Goal: Find specific page/section: Find specific page/section

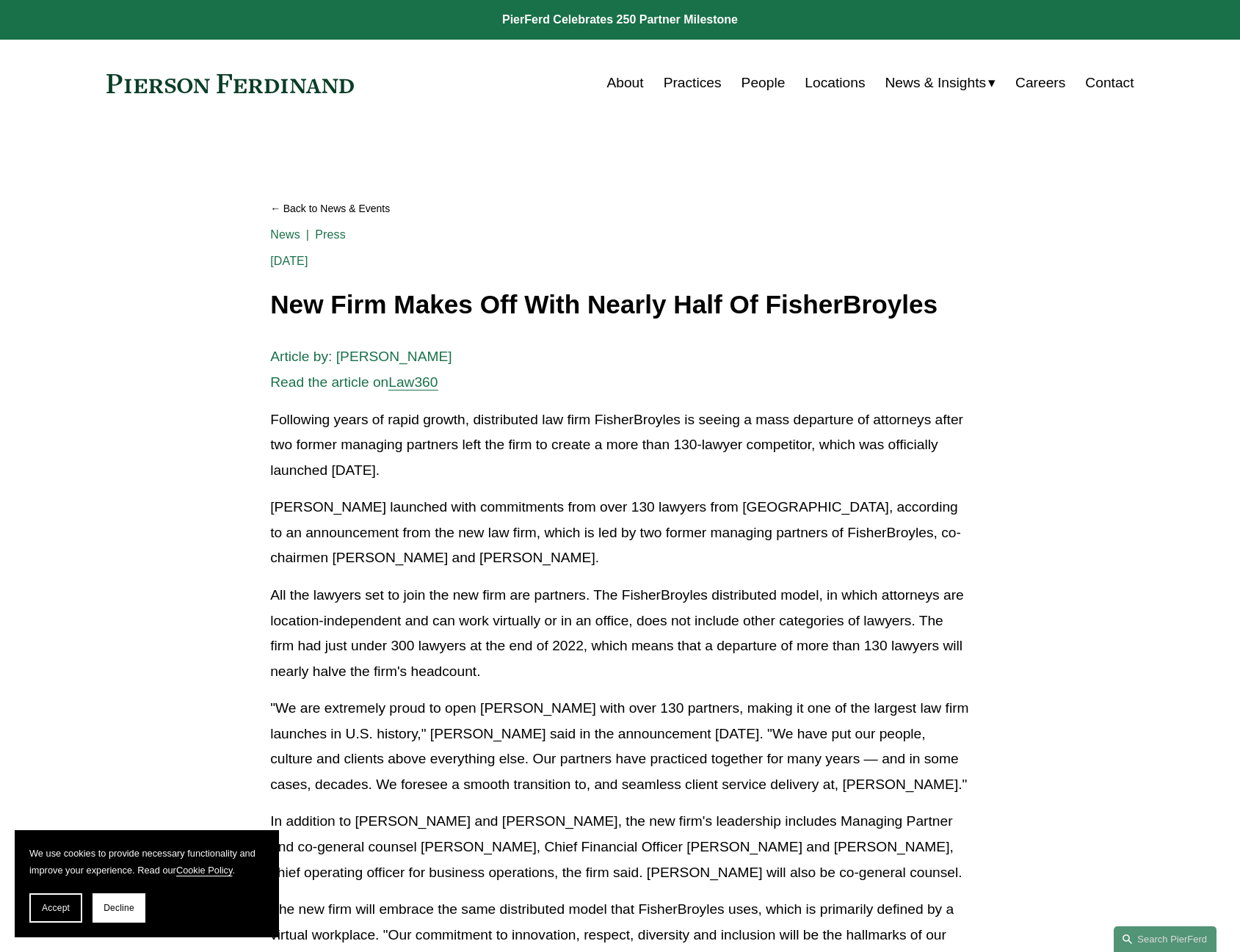
click at [818, 79] on link "Locations" at bounding box center [834, 83] width 60 height 28
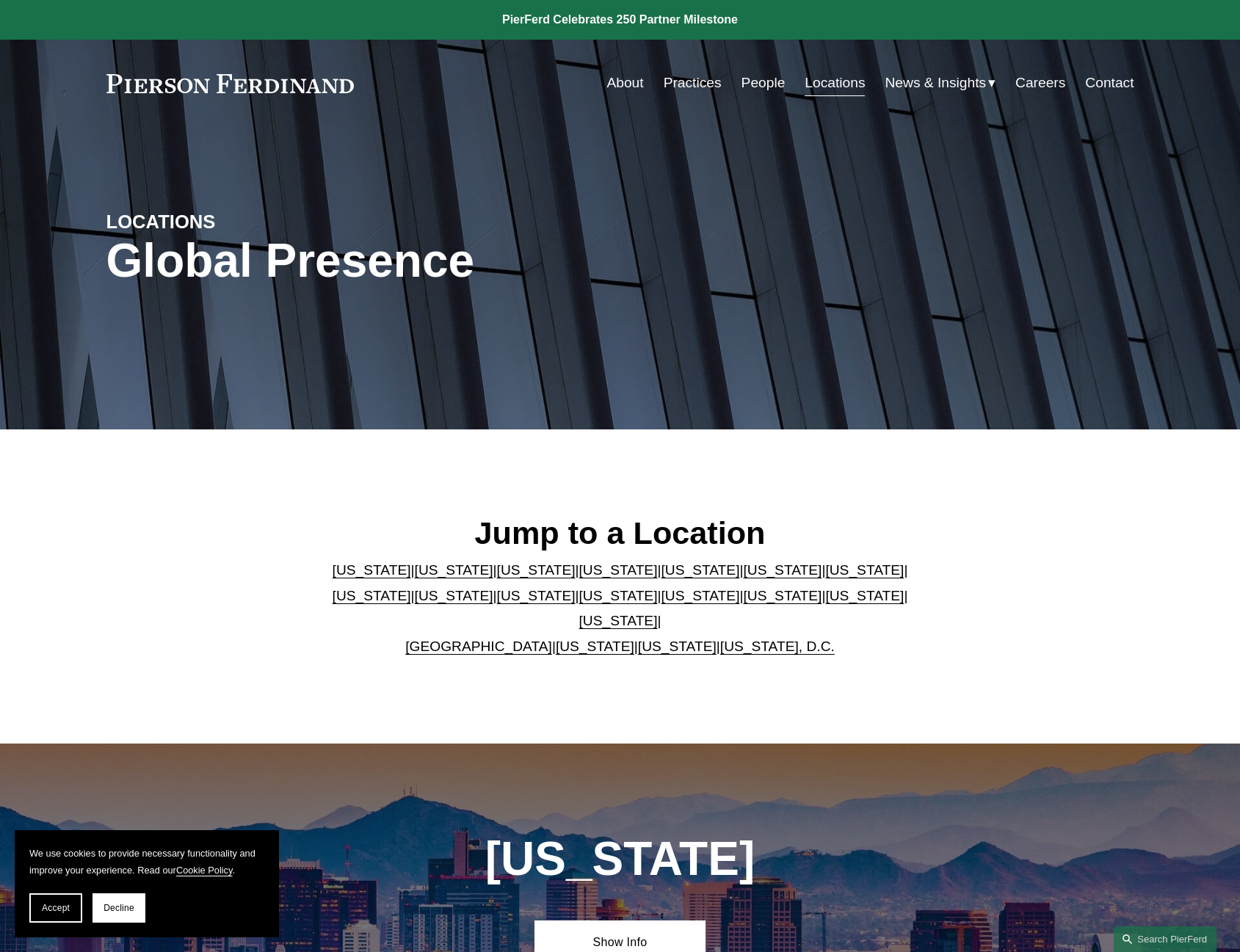
click at [415, 577] on link "[US_STATE]" at bounding box center [454, 570] width 79 height 15
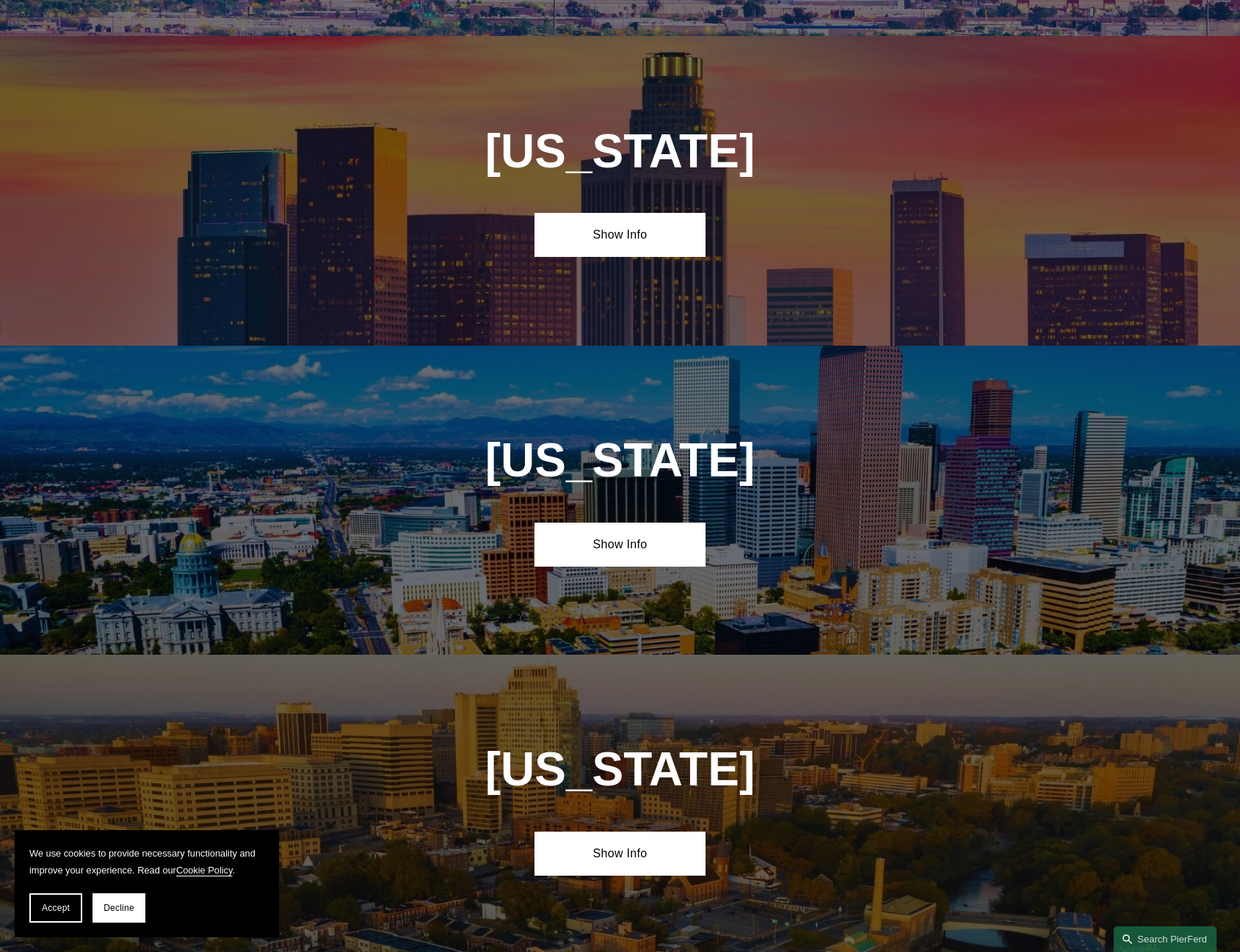
scroll to position [1053, 0]
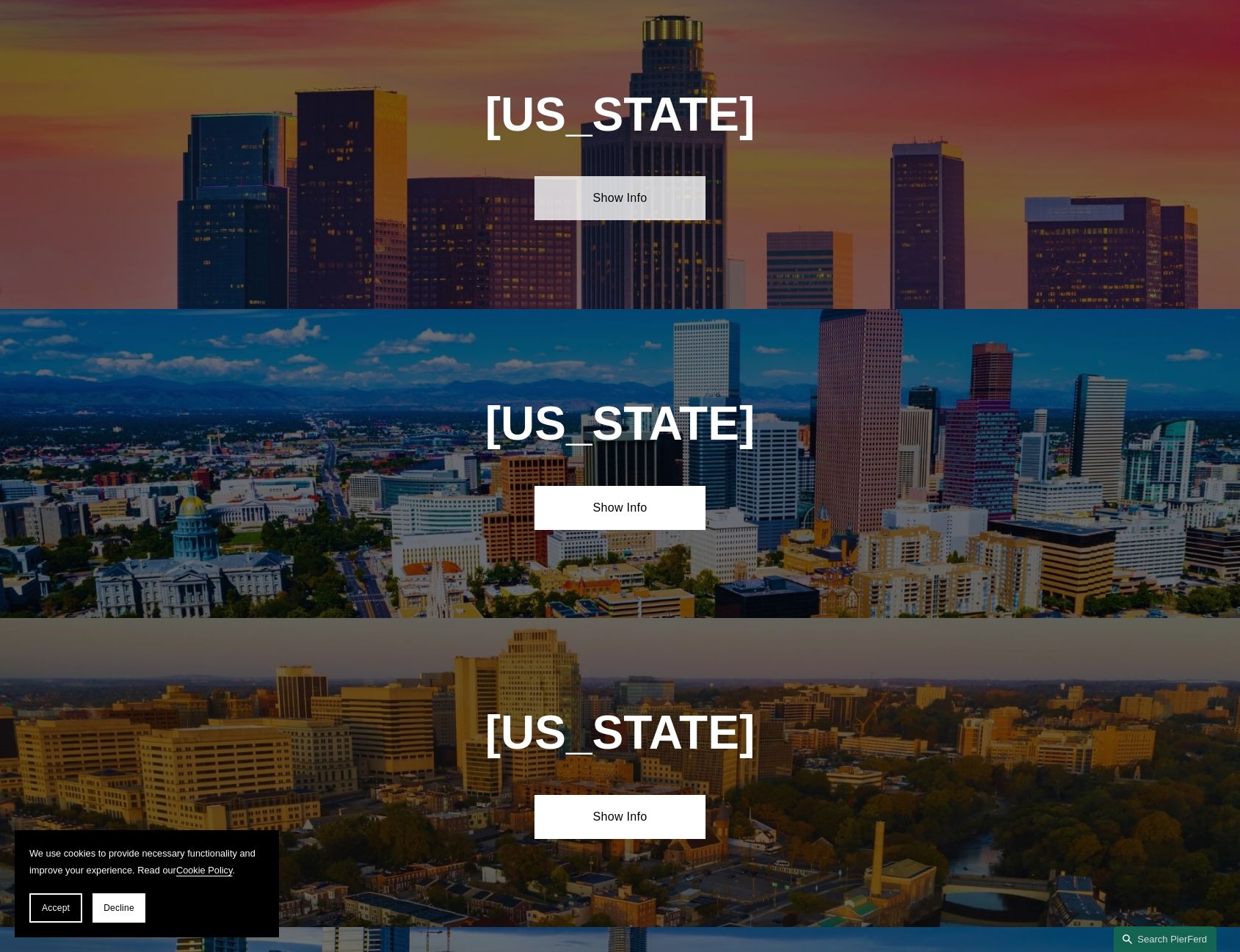
click at [645, 192] on link "Show Info" at bounding box center [620, 198] width 171 height 44
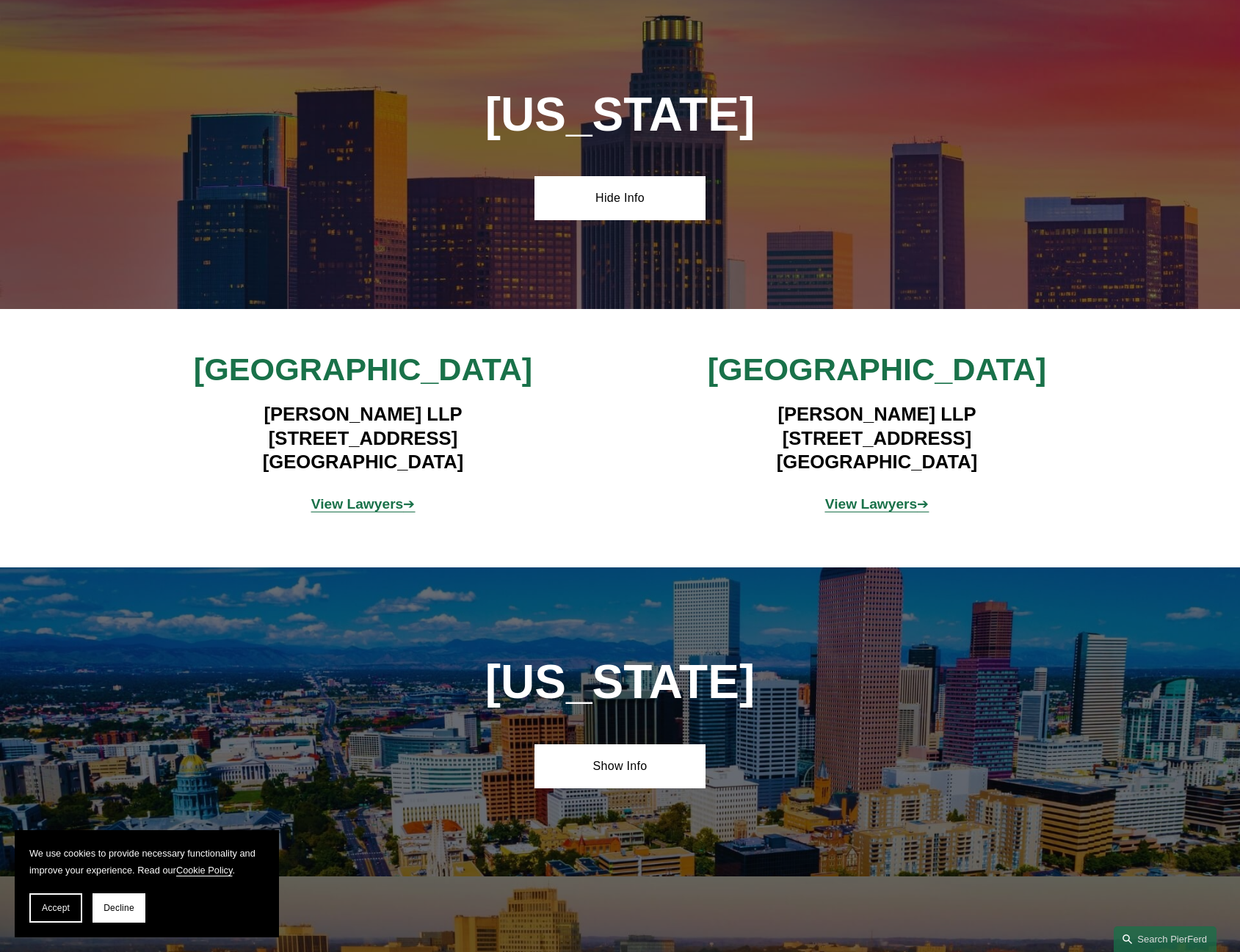
click at [379, 505] on strong "View Lawyers" at bounding box center [357, 504] width 92 height 15
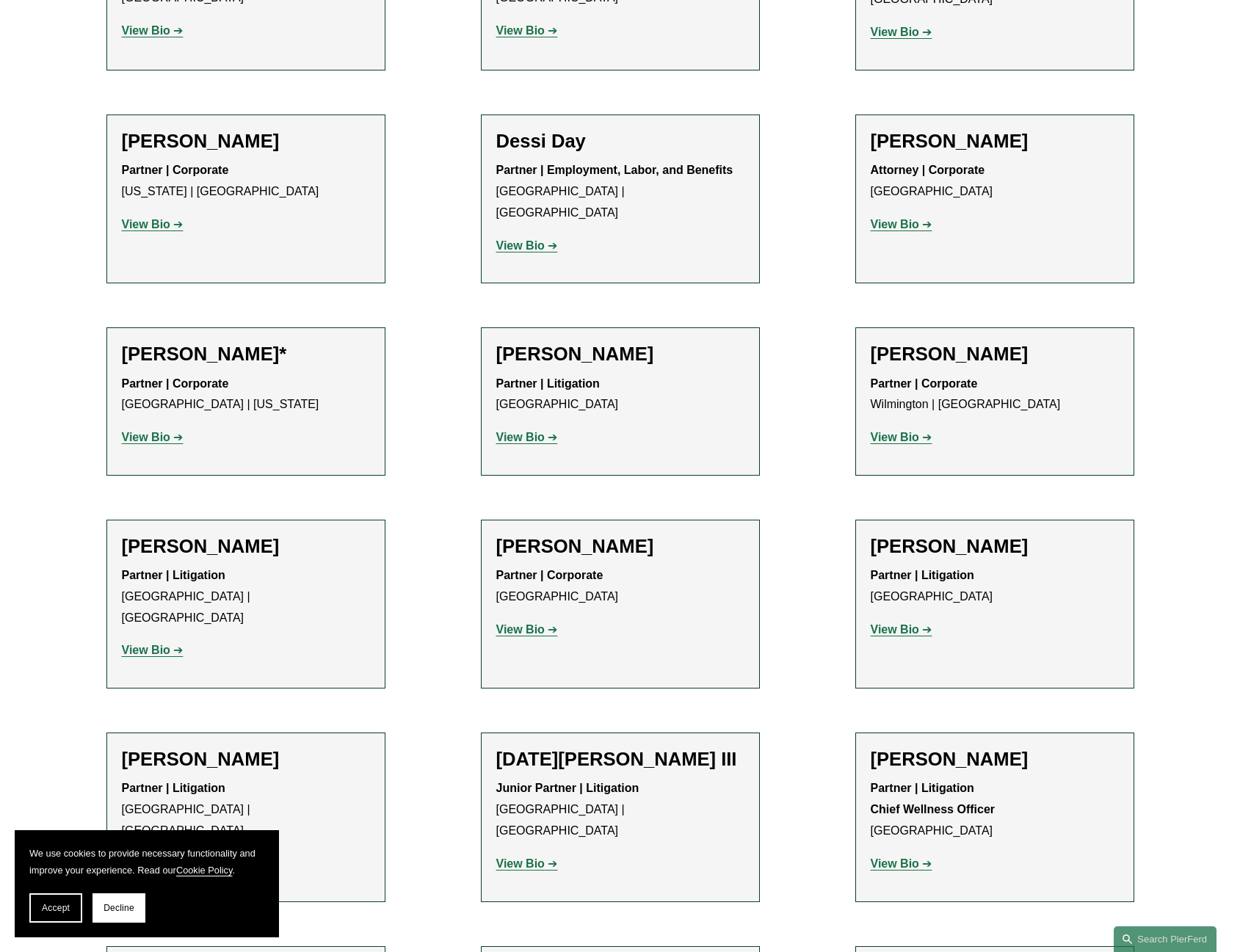
scroll to position [588, 0]
